Goal: Task Accomplishment & Management: Use online tool/utility

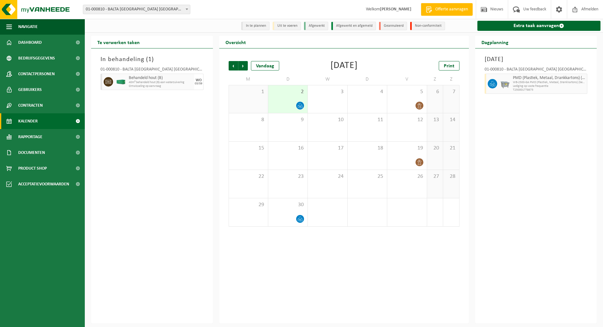
click at [586, 9] on span "Afmelden" at bounding box center [590, 9] width 20 height 19
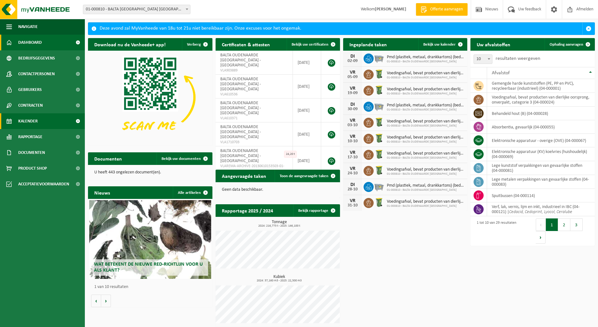
click at [32, 120] on span "Kalender" at bounding box center [27, 121] width 19 height 16
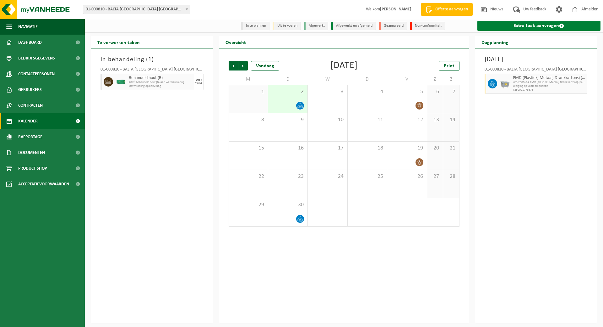
click at [534, 25] on link "Extra taak aanvragen" at bounding box center [540, 26] width 124 height 10
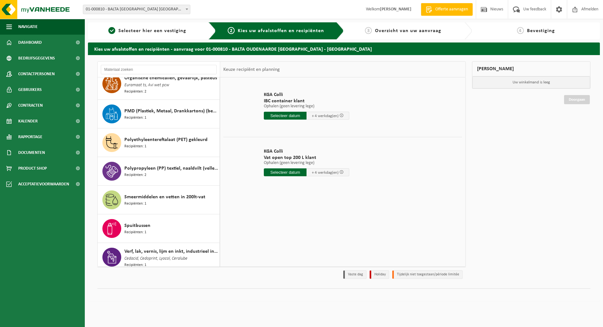
scroll to position [534, 0]
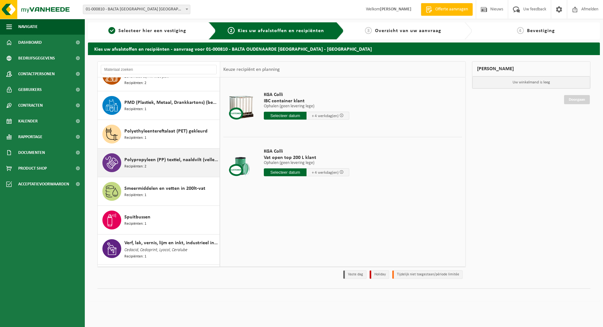
click at [168, 157] on span "Polypropyleen (PP) textiel, naaldvilt (vellen / linten)" at bounding box center [171, 160] width 94 height 8
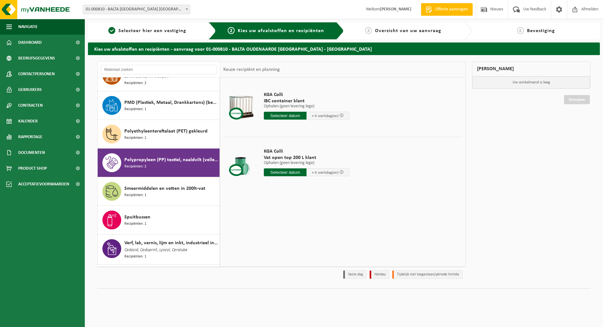
scroll to position [586, 0]
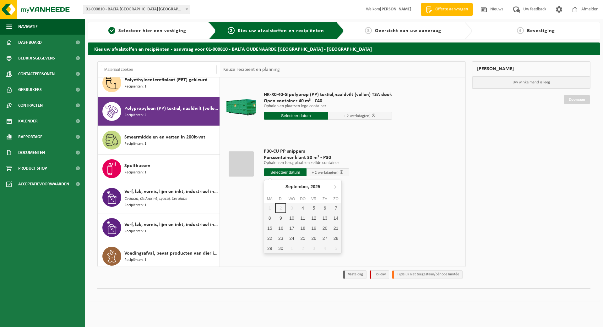
click at [271, 171] on input "text" at bounding box center [285, 172] width 43 height 8
click at [304, 207] on div "4" at bounding box center [303, 208] width 11 height 10
type input "Van 2025-09-04"
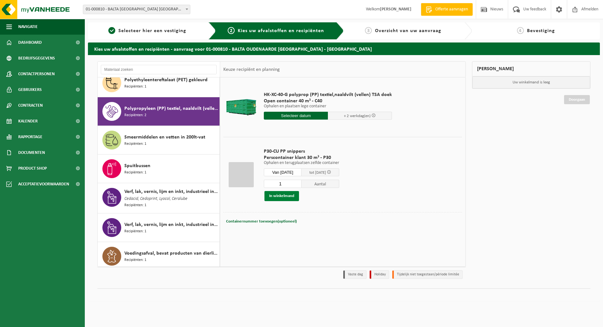
click at [289, 196] on button "In winkelmand" at bounding box center [282, 196] width 35 height 10
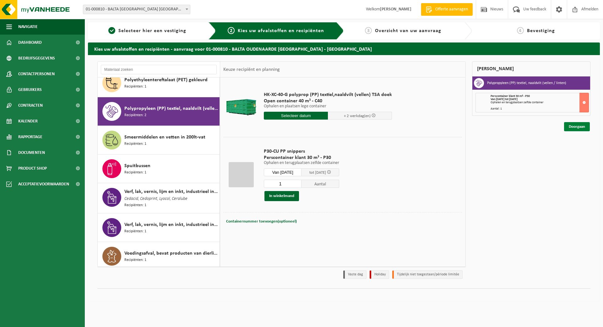
click at [571, 125] on link "Doorgaan" at bounding box center [578, 126] width 26 height 9
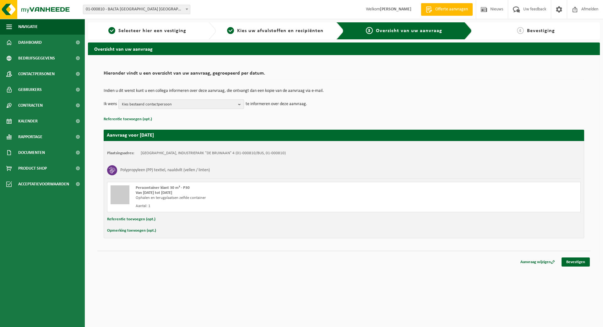
click at [242, 102] on b "button" at bounding box center [241, 104] width 6 height 9
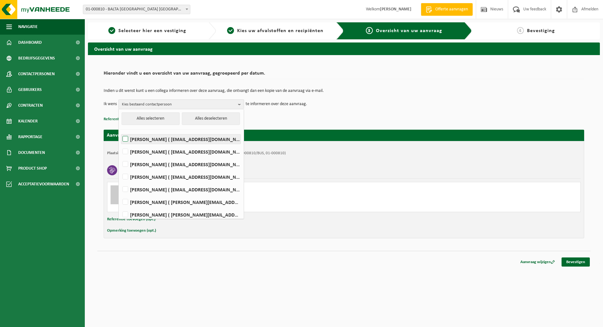
click at [191, 136] on label "Dary Cnockaert ( dary.cnockaert@baltagroup.com )" at bounding box center [180, 138] width 119 height 9
click at [120, 131] on input "Dary Cnockaert ( dary.cnockaert@baltagroup.com )" at bounding box center [120, 131] width 0 height 0
checkbox input "true"
click at [181, 161] on label "MARGA DUJARDIN ( marga.dujardin@baltagroup.com )" at bounding box center [180, 163] width 119 height 9
click at [120, 156] on input "MARGA DUJARDIN ( marga.dujardin@baltagroup.com )" at bounding box center [120, 156] width 0 height 0
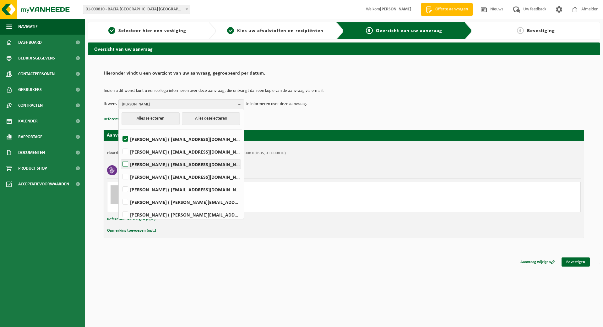
checkbox input "true"
click at [178, 178] on label "Jasmien Pieters ( jasmien.pieters@baltagroup.com )" at bounding box center [180, 176] width 119 height 9
click at [120, 169] on input "Jasmien Pieters ( jasmien.pieters@baltagroup.com )" at bounding box center [120, 168] width 0 height 0
checkbox input "true"
click at [179, 199] on label "JONAS VANDECASTEELE ( jonas.vandecasteele@vanheede.com )" at bounding box center [180, 201] width 119 height 9
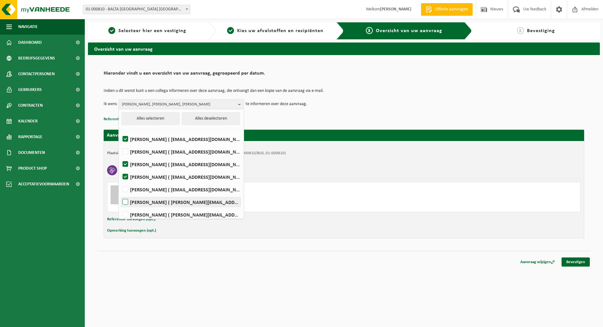
click at [120, 194] on input "JONAS VANDECASTEELE ( jonas.vandecasteele@vanheede.com )" at bounding box center [120, 194] width 0 height 0
click at [179, 199] on label "JONAS VANDECASTEELE ( jonas.vandecasteele@vanheede.com )" at bounding box center [180, 201] width 119 height 9
click at [120, 194] on input "JONAS VANDECASTEELE ( jonas.vandecasteele@vanheede.com )" at bounding box center [120, 194] width 0 height 0
checkbox input "false"
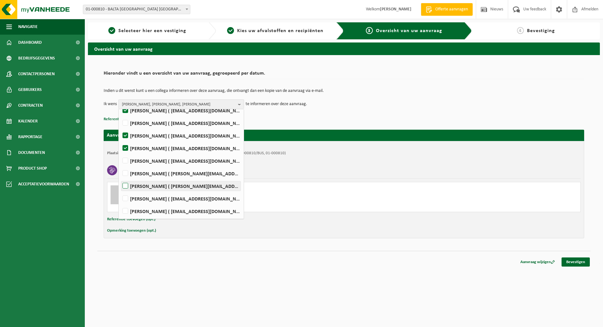
click at [186, 185] on label "Jonas Vandefonteyne ( jonas.vandefonteyne@captiqs.com )" at bounding box center [180, 185] width 119 height 9
click at [120, 178] on input "Jonas Vandefonteyne ( jonas.vandefonteyne@captiqs.com )" at bounding box center [120, 178] width 0 height 0
checkbox input "true"
click at [183, 211] on label "Koen Windels ( koen.windels@baltagroup.com )" at bounding box center [180, 210] width 119 height 9
click at [120, 203] on input "Koen Windels ( koen.windels@baltagroup.com )" at bounding box center [120, 203] width 0 height 0
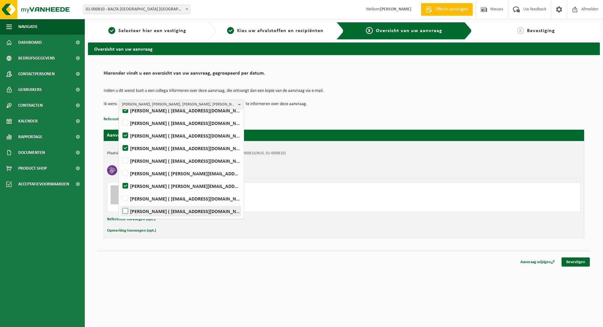
checkbox input "true"
click at [577, 263] on link "Bevestigen" at bounding box center [576, 261] width 28 height 9
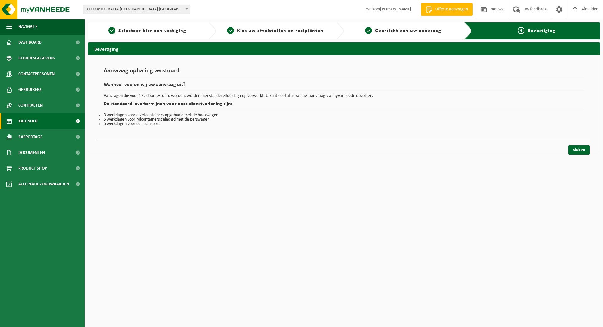
click at [19, 119] on span "Kalender" at bounding box center [27, 121] width 19 height 16
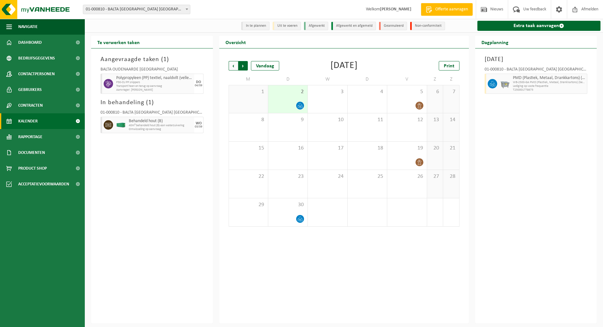
click at [233, 69] on span "Vorige" at bounding box center [233, 65] width 9 height 9
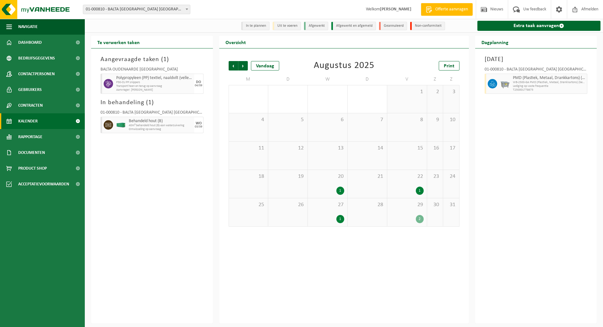
click at [410, 214] on div "29 2" at bounding box center [407, 212] width 39 height 28
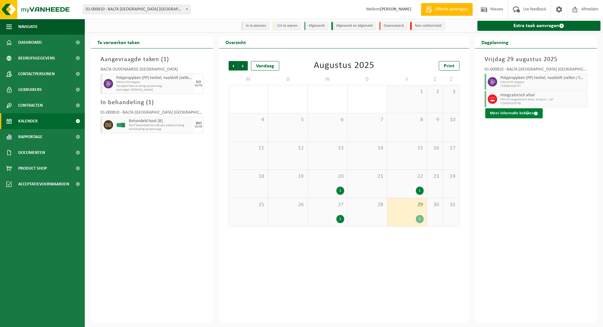
click at [513, 110] on button "Meer informatie bekijken" at bounding box center [515, 113] width 58 height 10
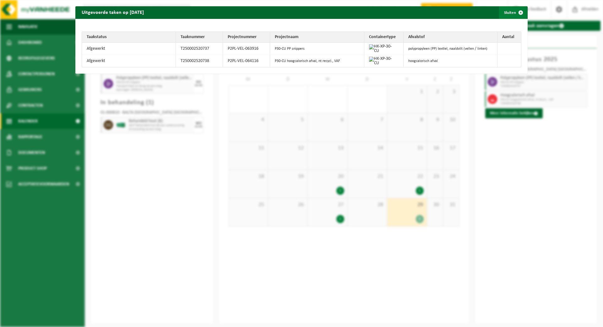
click at [515, 11] on span "button" at bounding box center [521, 12] width 13 height 13
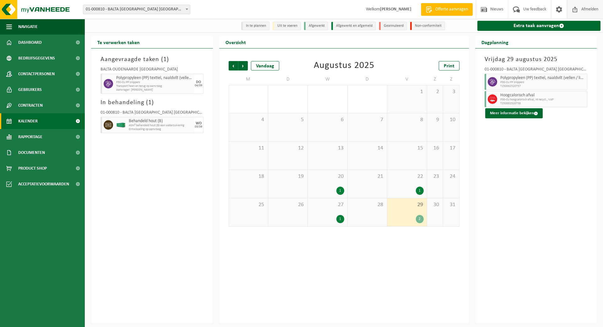
click at [582, 7] on span "Afmelden" at bounding box center [590, 9] width 20 height 19
